Goal: Use online tool/utility: Utilize a website feature to perform a specific function

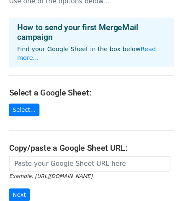
scroll to position [56, 0]
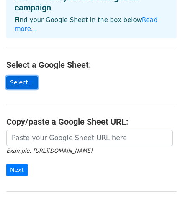
click at [15, 76] on link "Select..." at bounding box center [21, 82] width 31 height 13
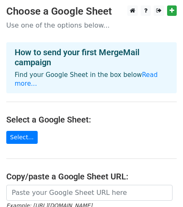
scroll to position [111, 0]
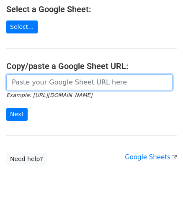
click at [35, 75] on input "url" at bounding box center [89, 83] width 166 height 16
paste input "https://docs.google.com/spreadsheets/d/1r_oueAK2jyZCLM7PwUqQ1HMUiA2ROmiGrVeActl…"
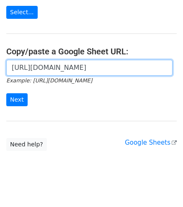
scroll to position [126, 0]
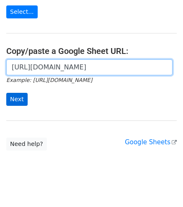
type input "https://docs.google.com/spreadsheets/d/1r_oueAK2jyZCLM7PwUqQ1HMUiA2ROmiGrVeActl…"
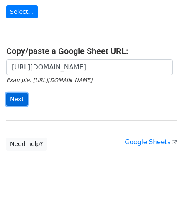
click at [16, 93] on input "Next" at bounding box center [16, 99] width 21 height 13
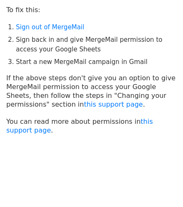
scroll to position [56, 0]
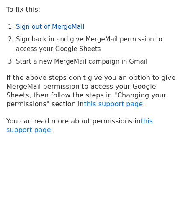
click at [53, 27] on link "Sign out of MergeMail" at bounding box center [50, 27] width 68 height 8
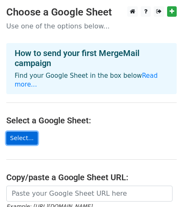
click at [28, 132] on link "Select..." at bounding box center [21, 138] width 31 height 13
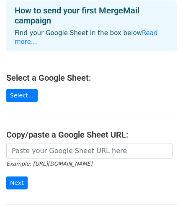
scroll to position [111, 0]
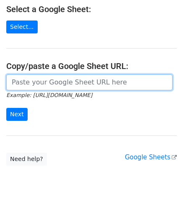
click at [72, 75] on input "url" at bounding box center [89, 83] width 166 height 16
paste input "https://docs.google.com/spreadsheets/d/1r_oueAK2jyZCLM7PwUqQ1HMUiA2ROmiGrVeActl…"
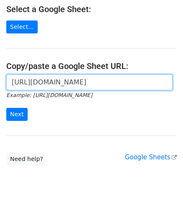
scroll to position [0, 188]
type input "https://docs.google.com/spreadsheets/d/1r_oueAK2jyZCLM7PwUqQ1HMUiA2ROmiGrVeActl…"
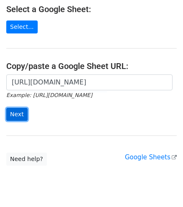
scroll to position [0, 0]
click at [21, 108] on input "Next" at bounding box center [16, 114] width 21 height 13
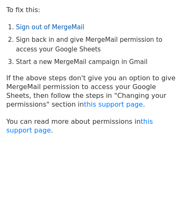
scroll to position [57, 0]
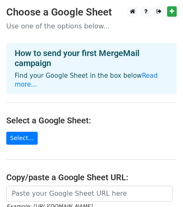
scroll to position [126, 0]
